Goal: Task Accomplishment & Management: Manage account settings

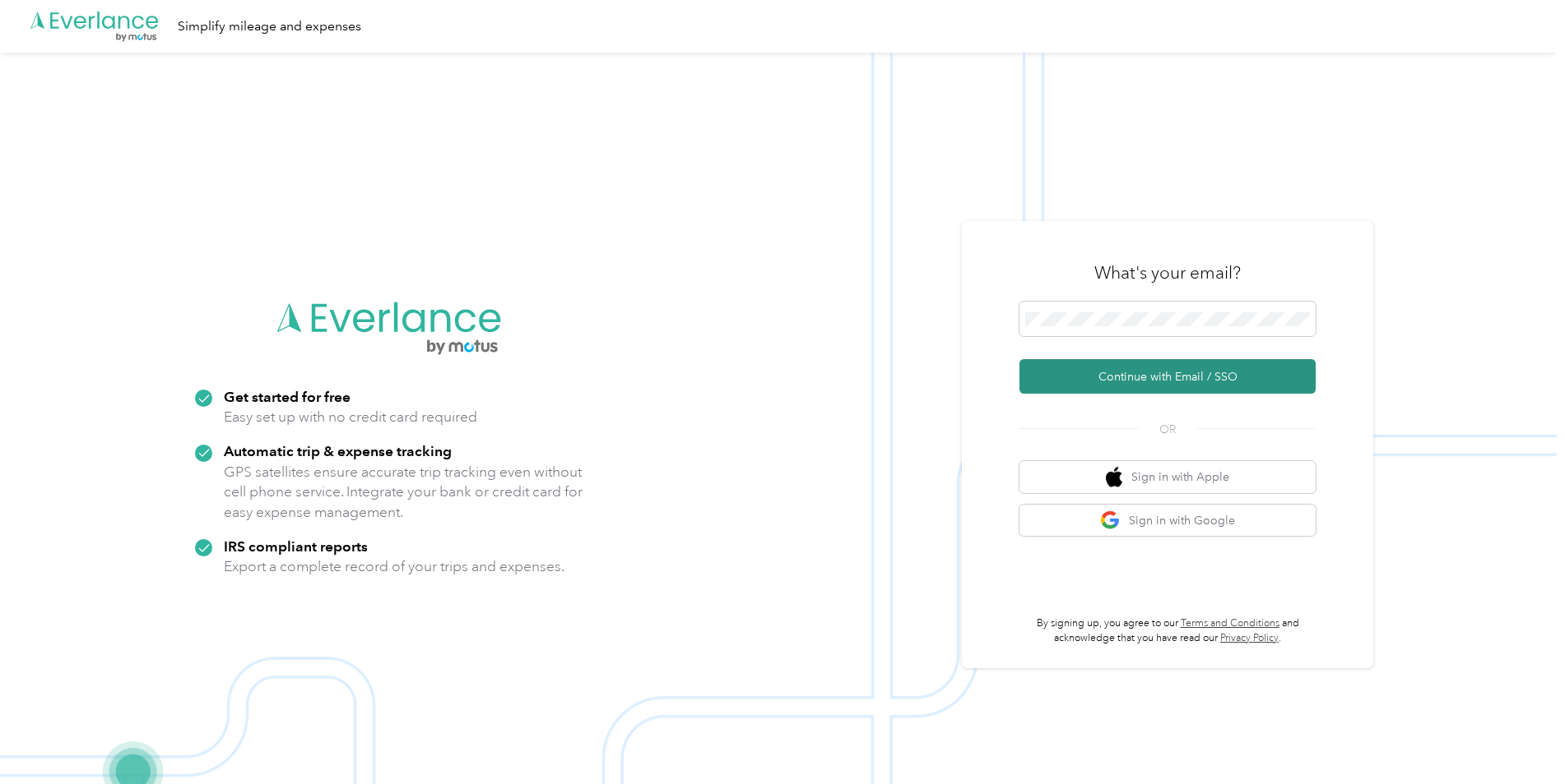
click at [842, 377] on button "Continue with Email / SSO" at bounding box center [1167, 377] width 296 height 34
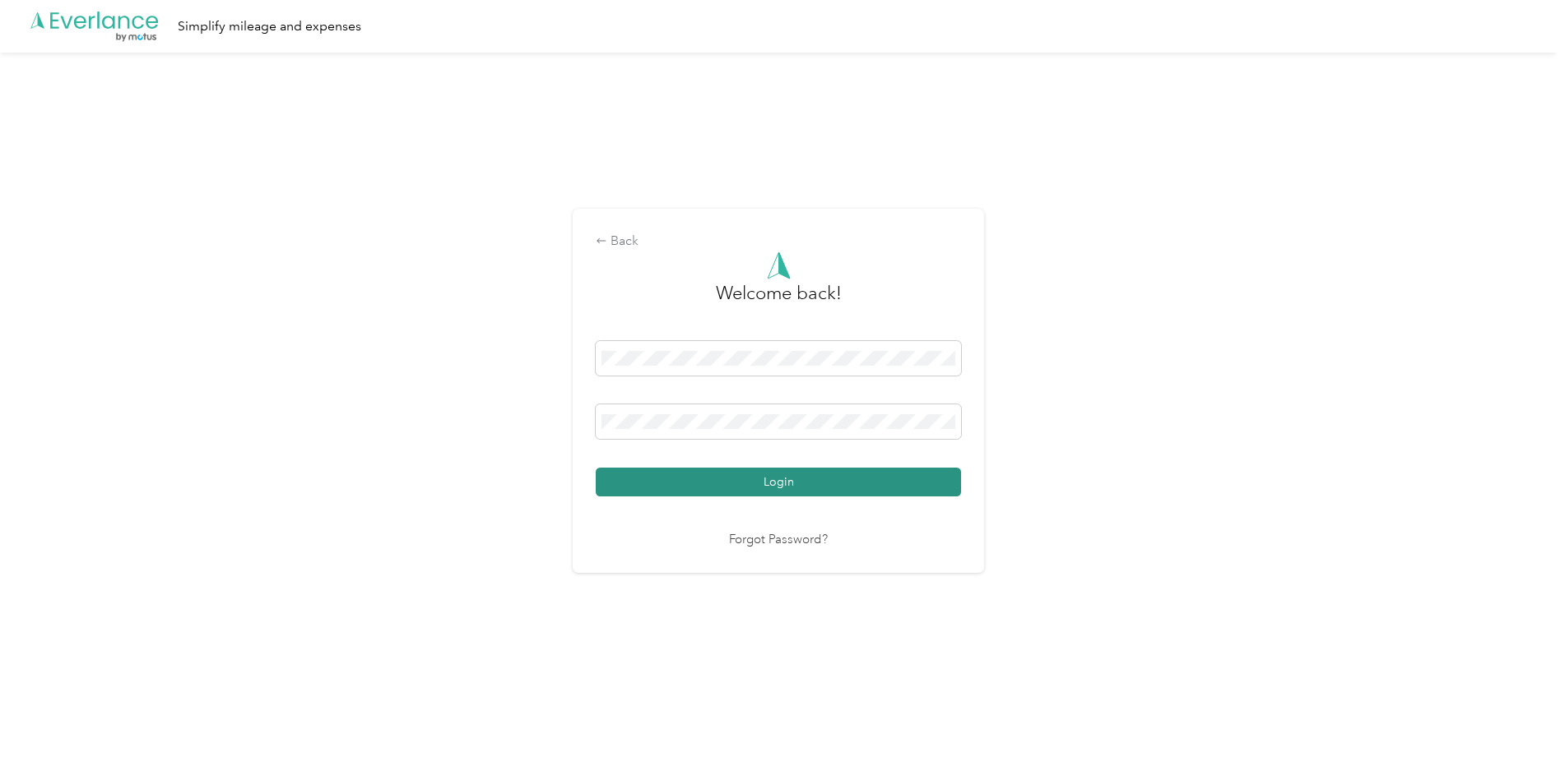
click at [783, 477] on button "Login" at bounding box center [779, 482] width 366 height 29
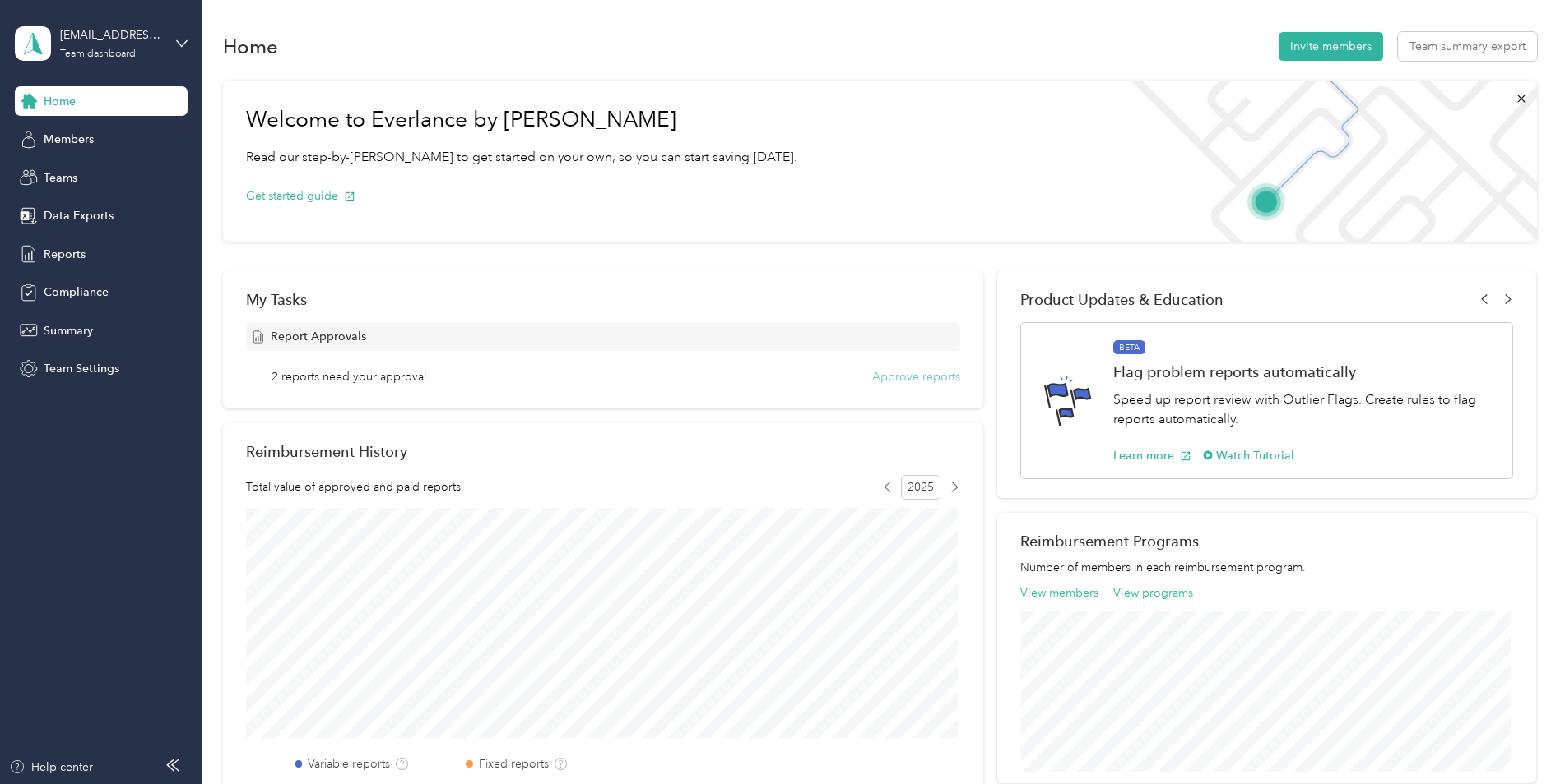
click at [842, 378] on button "Approve reports" at bounding box center [916, 377] width 88 height 17
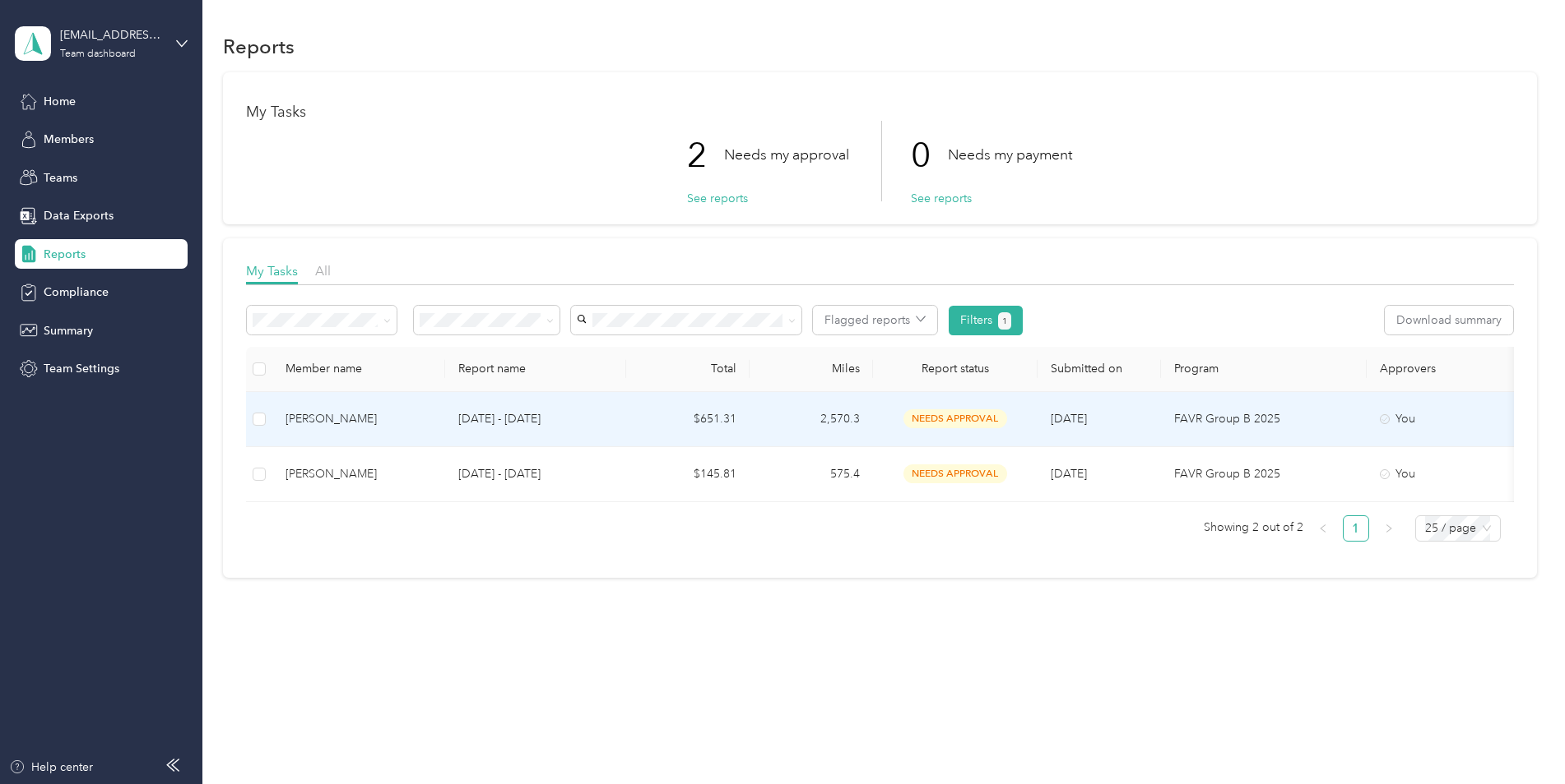
click at [353, 418] on div "[PERSON_NAME]" at bounding box center [359, 419] width 147 height 18
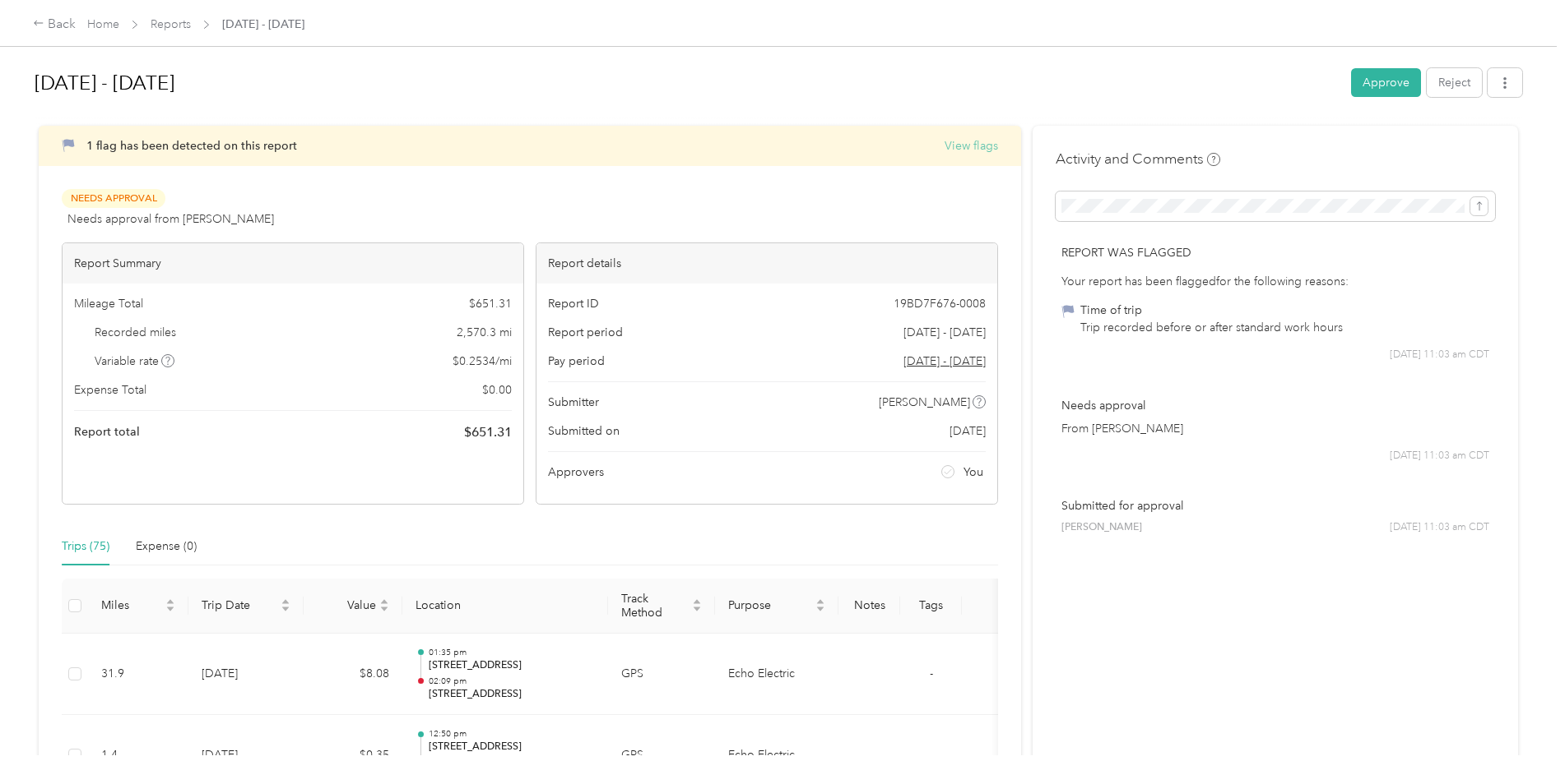
click at [842, 148] on button "View flags" at bounding box center [971, 146] width 53 height 17
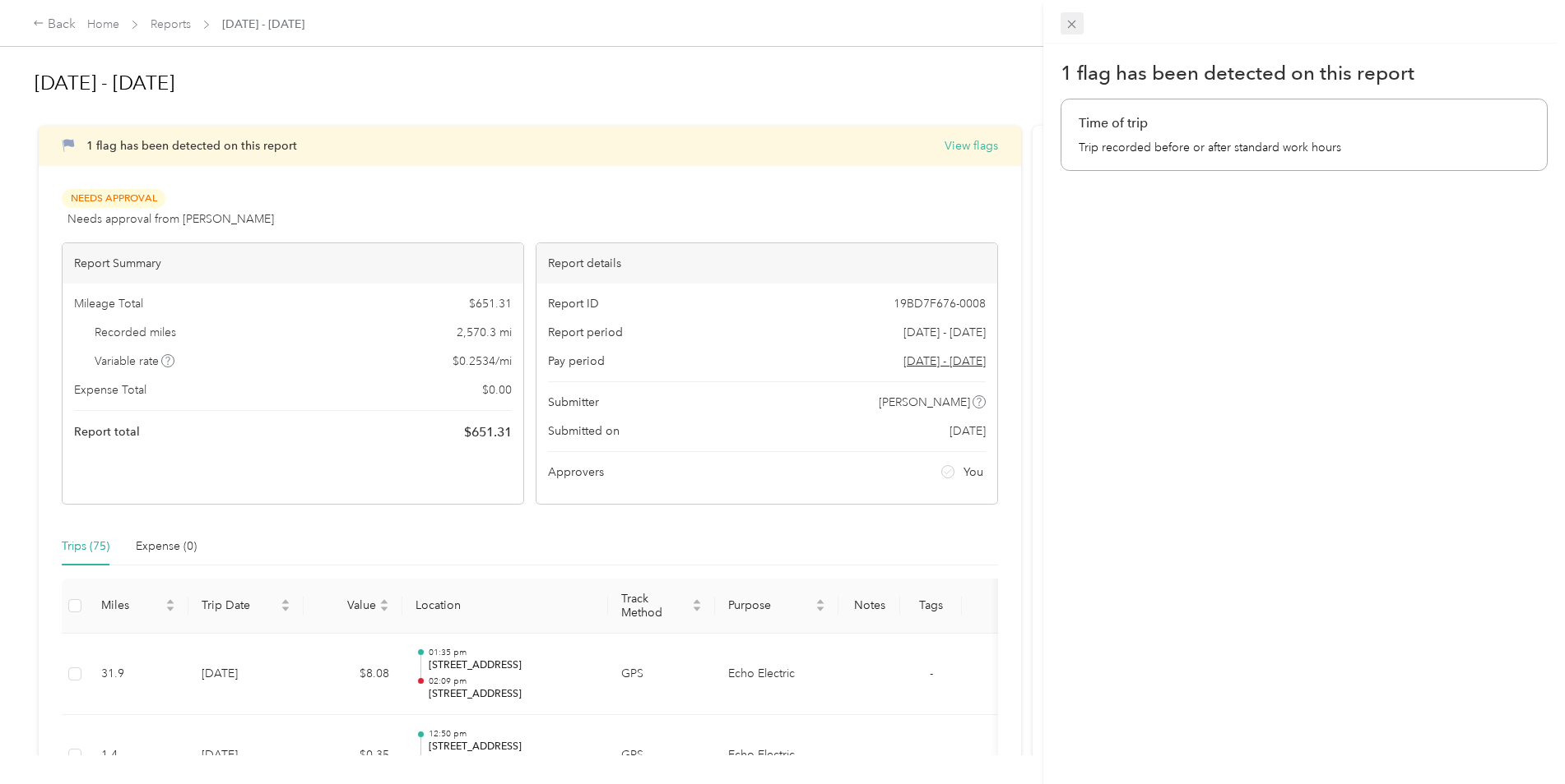
click at [842, 26] on icon at bounding box center [1071, 24] width 14 height 14
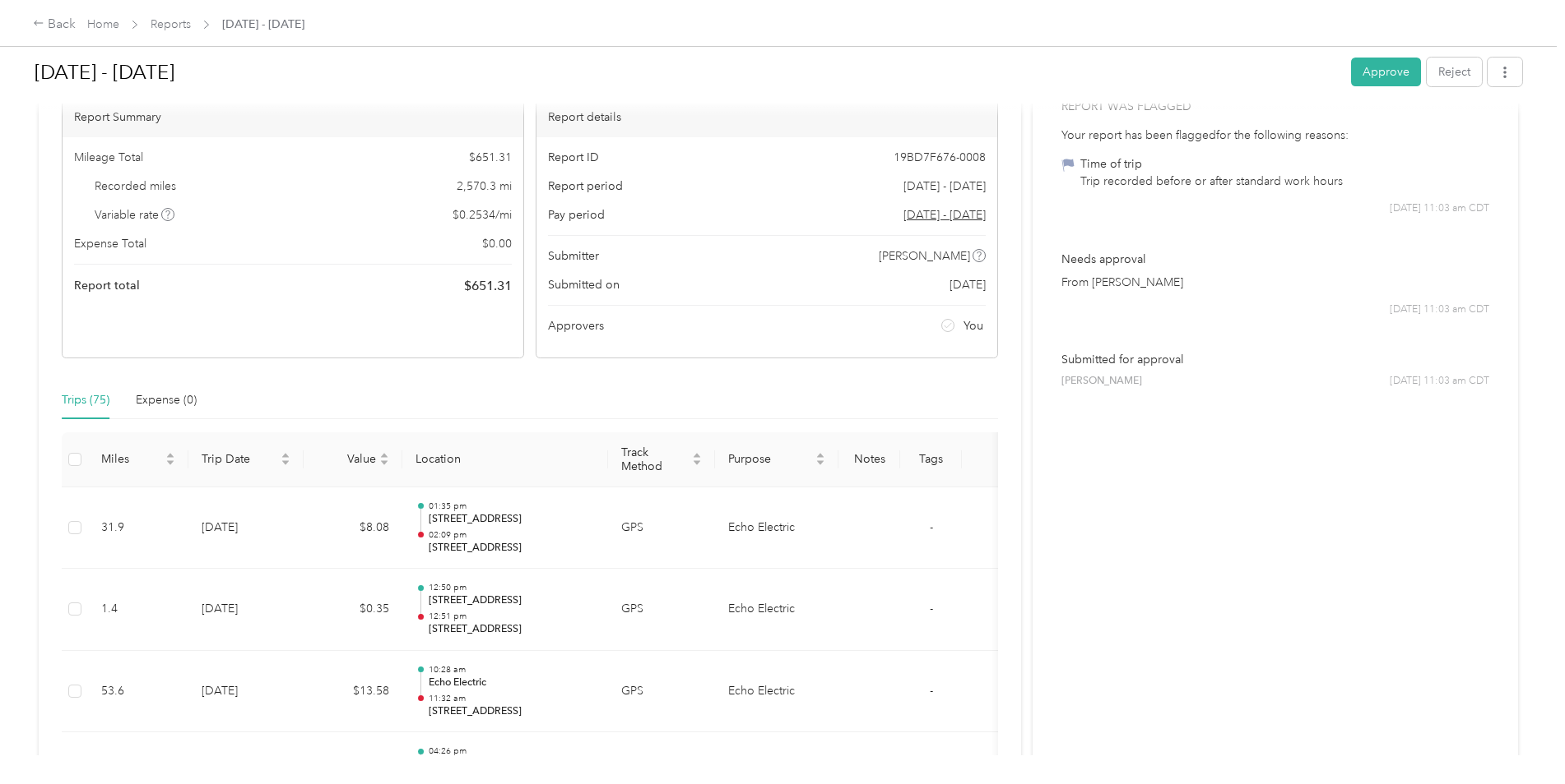
scroll to position [64, 0]
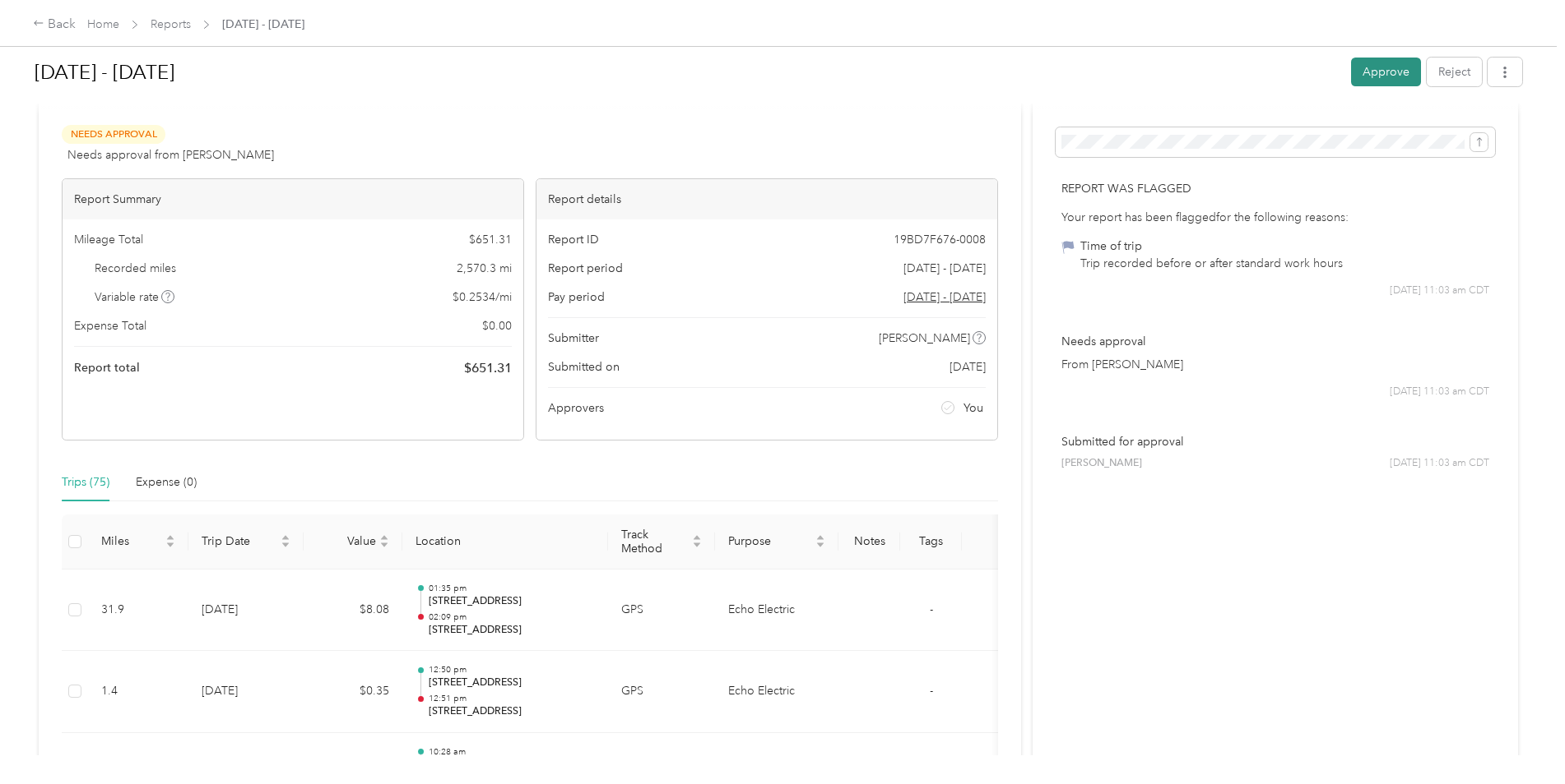
click at [842, 75] on button "Approve" at bounding box center [1385, 71] width 69 height 29
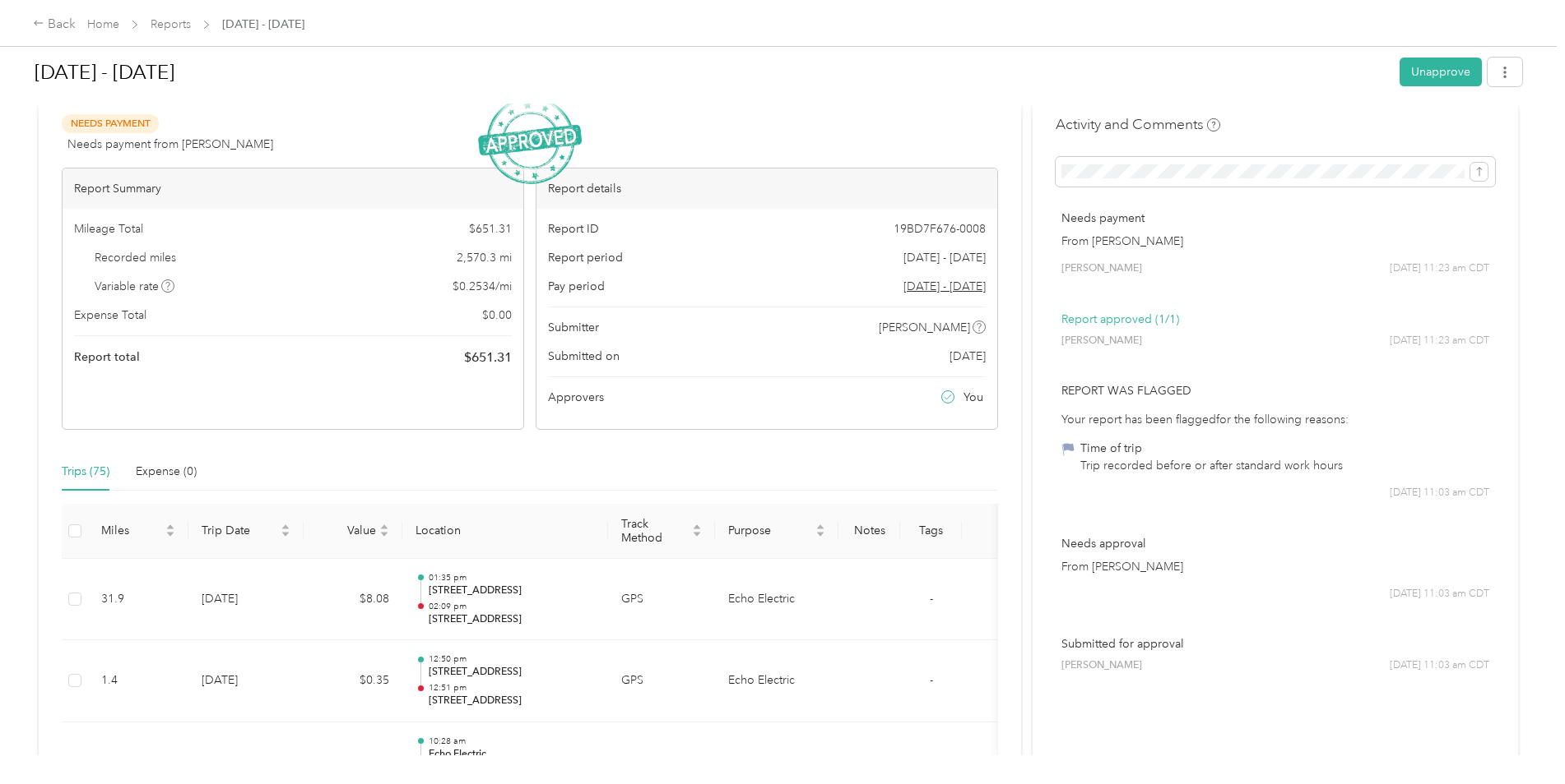
scroll to position [0, 0]
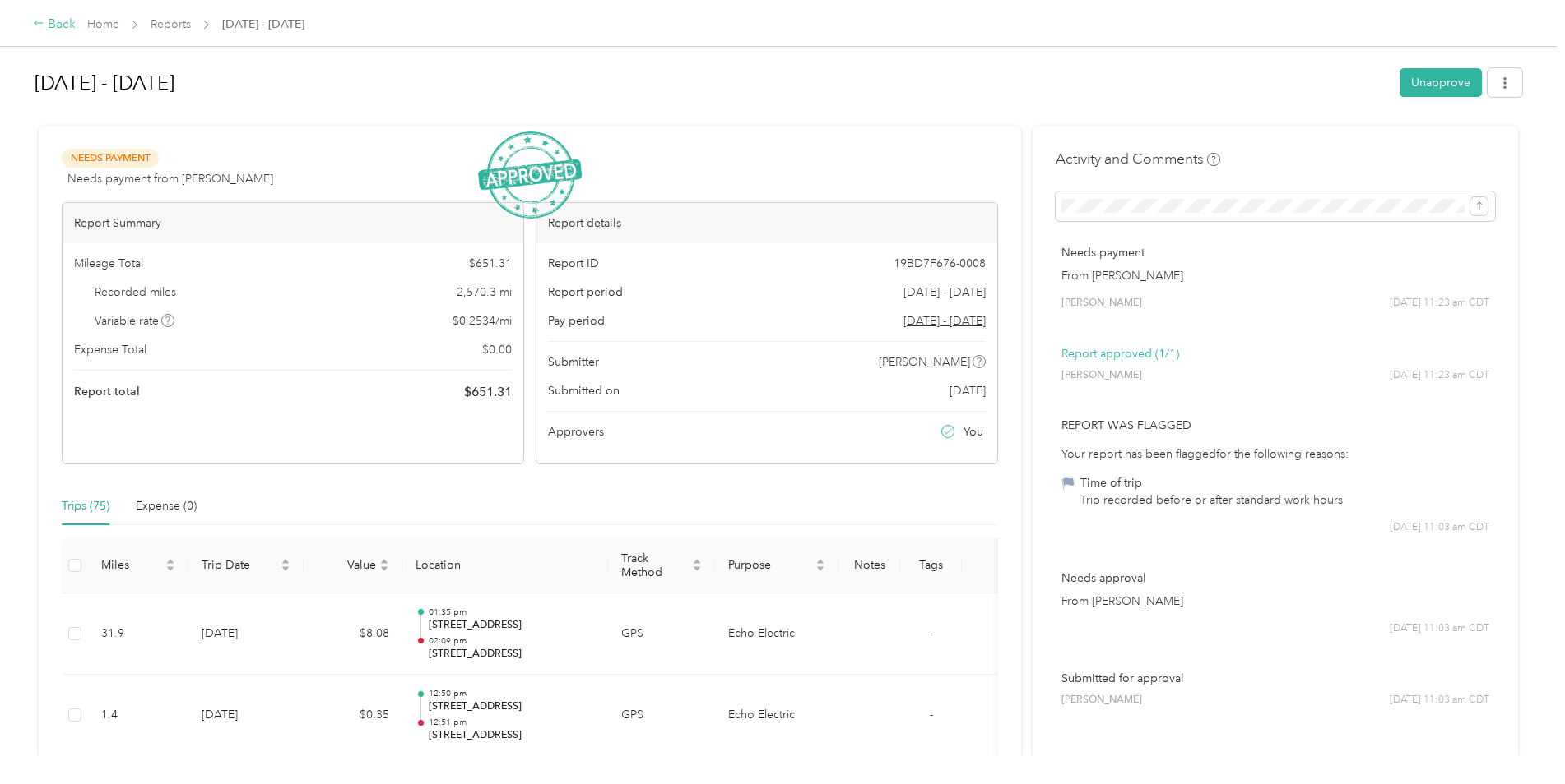
click at [52, 24] on div "Back" at bounding box center [54, 25] width 43 height 20
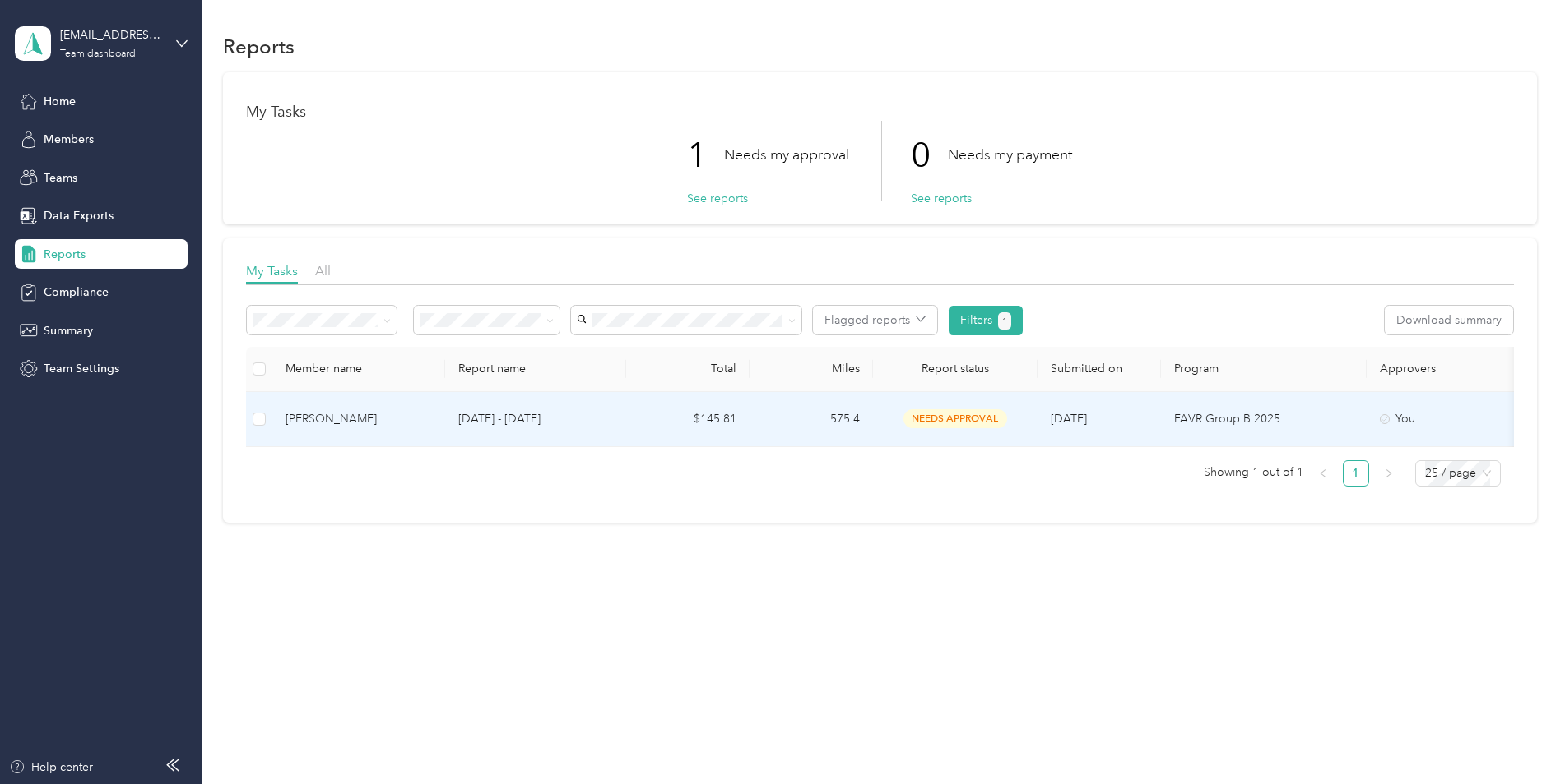
click at [360, 420] on div "[PERSON_NAME]" at bounding box center [359, 419] width 147 height 18
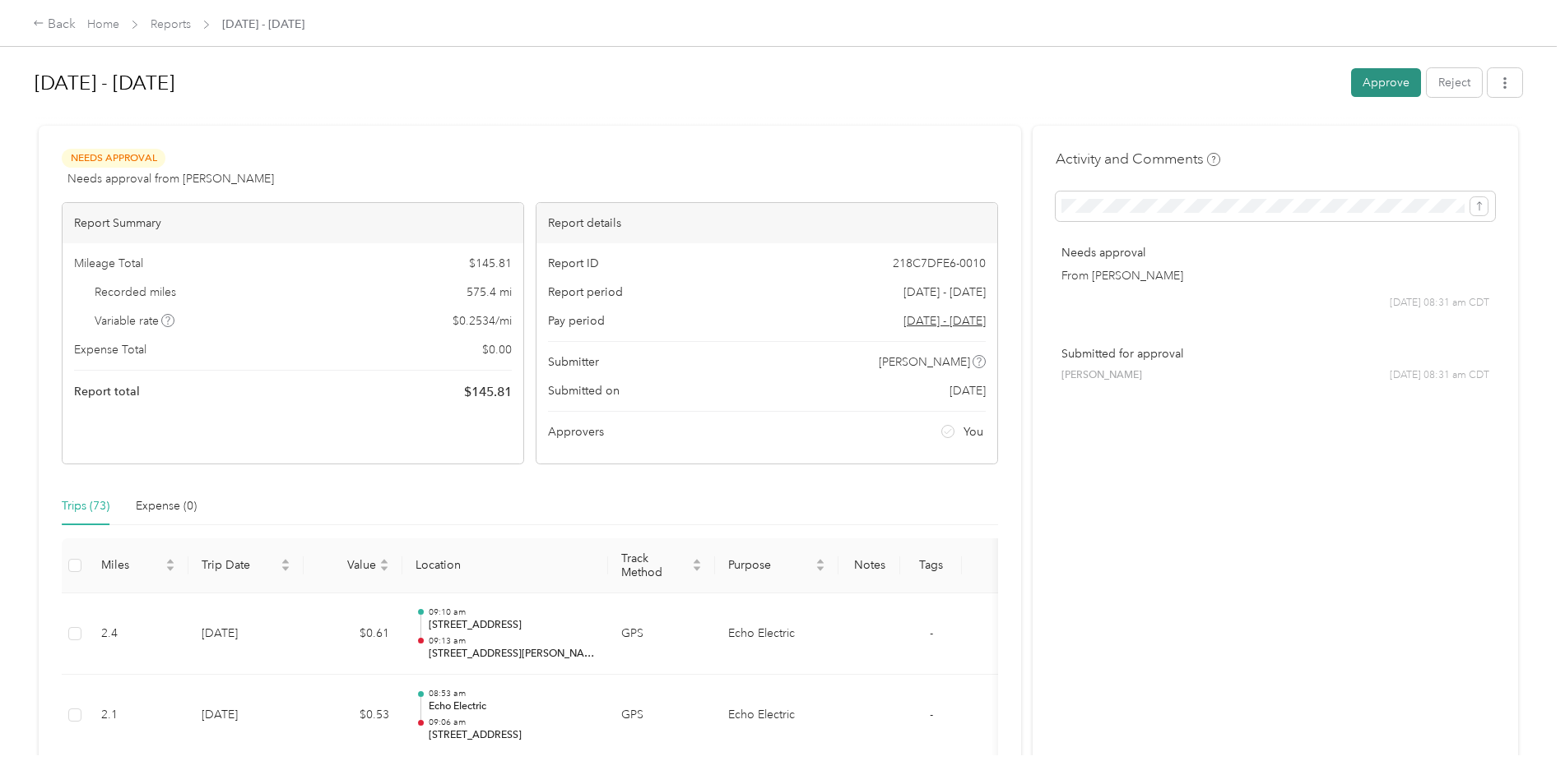
click at [842, 78] on button "Approve" at bounding box center [1385, 83] width 69 height 29
